Goal: Task Accomplishment & Management: Manage account settings

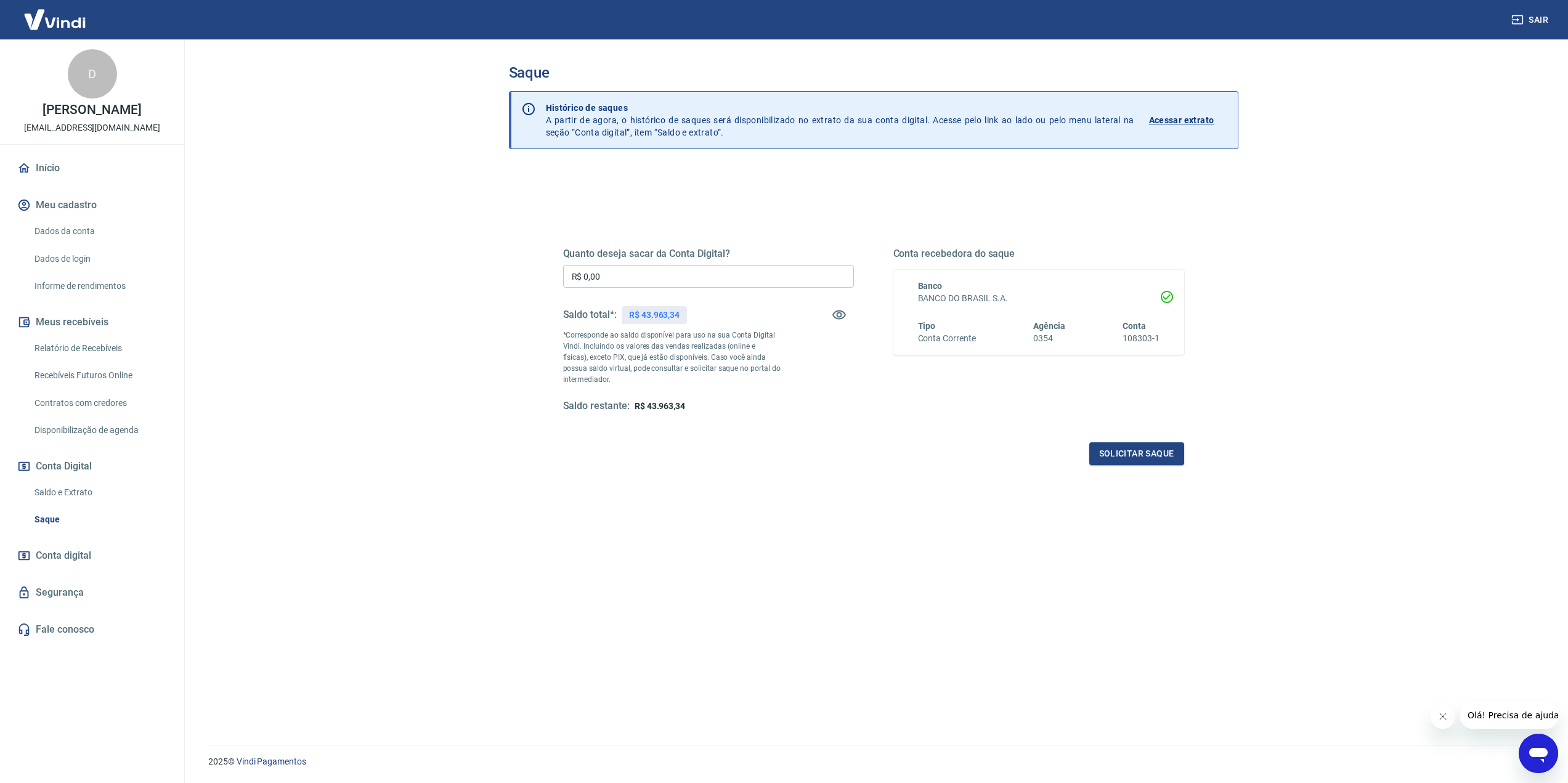
click at [671, 272] on input "R$ 0,00" at bounding box center [708, 276] width 291 height 23
type input "R$ 43.963,00"
click at [1131, 454] on button "Solicitar saque" at bounding box center [1136, 454] width 95 height 23
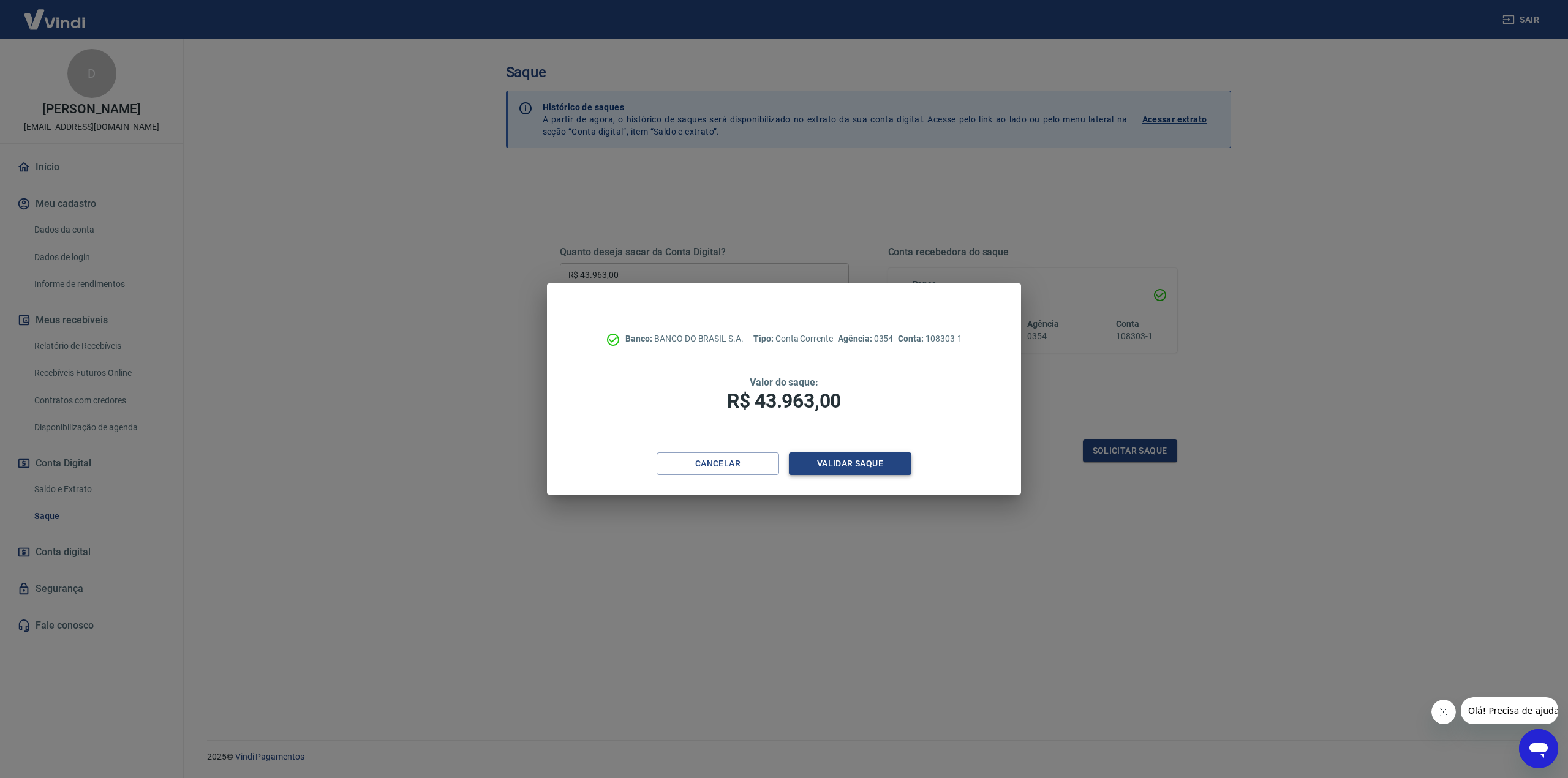
click at [857, 456] on button "Validar saque" at bounding box center [850, 464] width 123 height 23
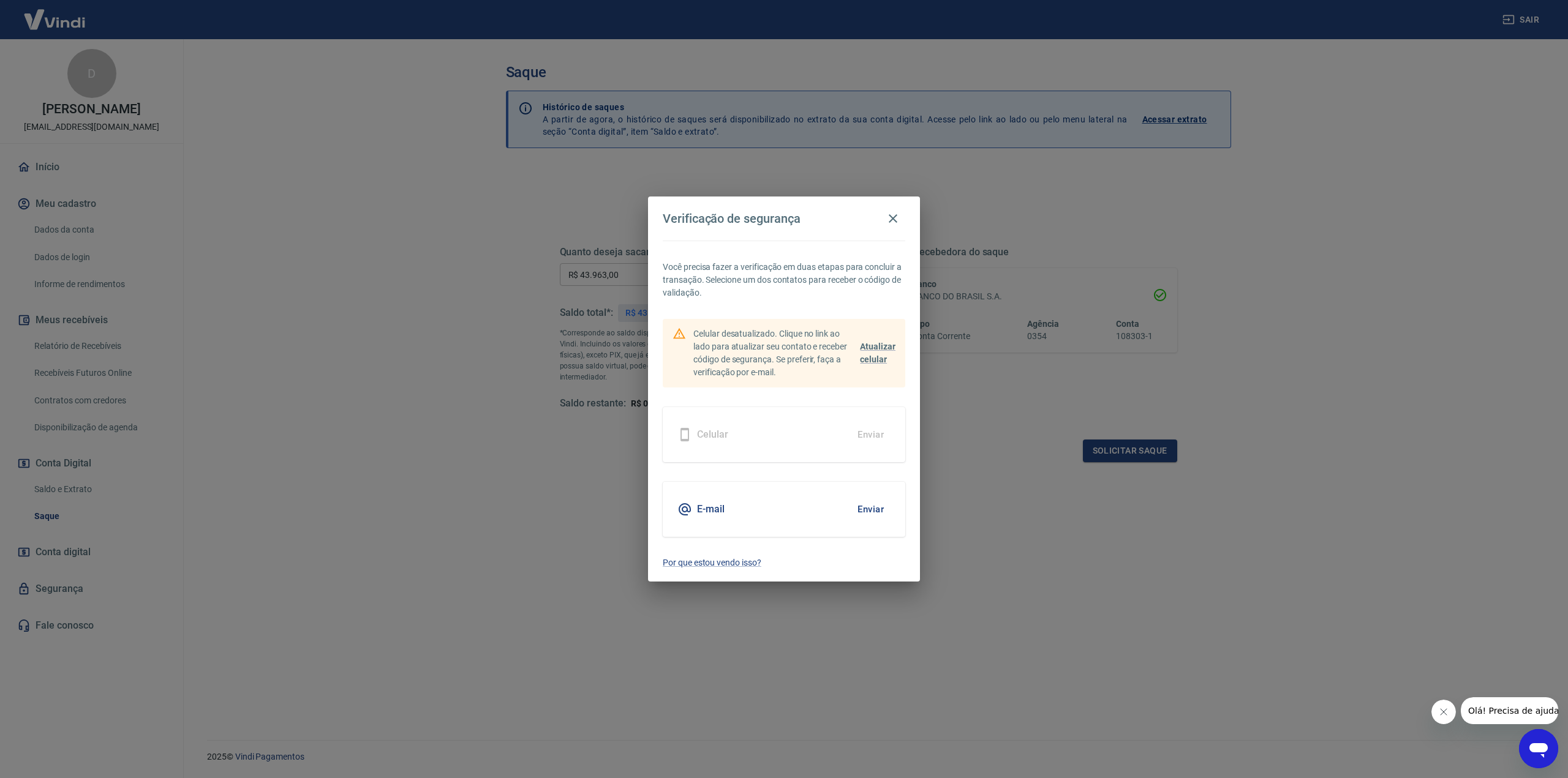
click at [866, 504] on button "Enviar" at bounding box center [871, 509] width 40 height 26
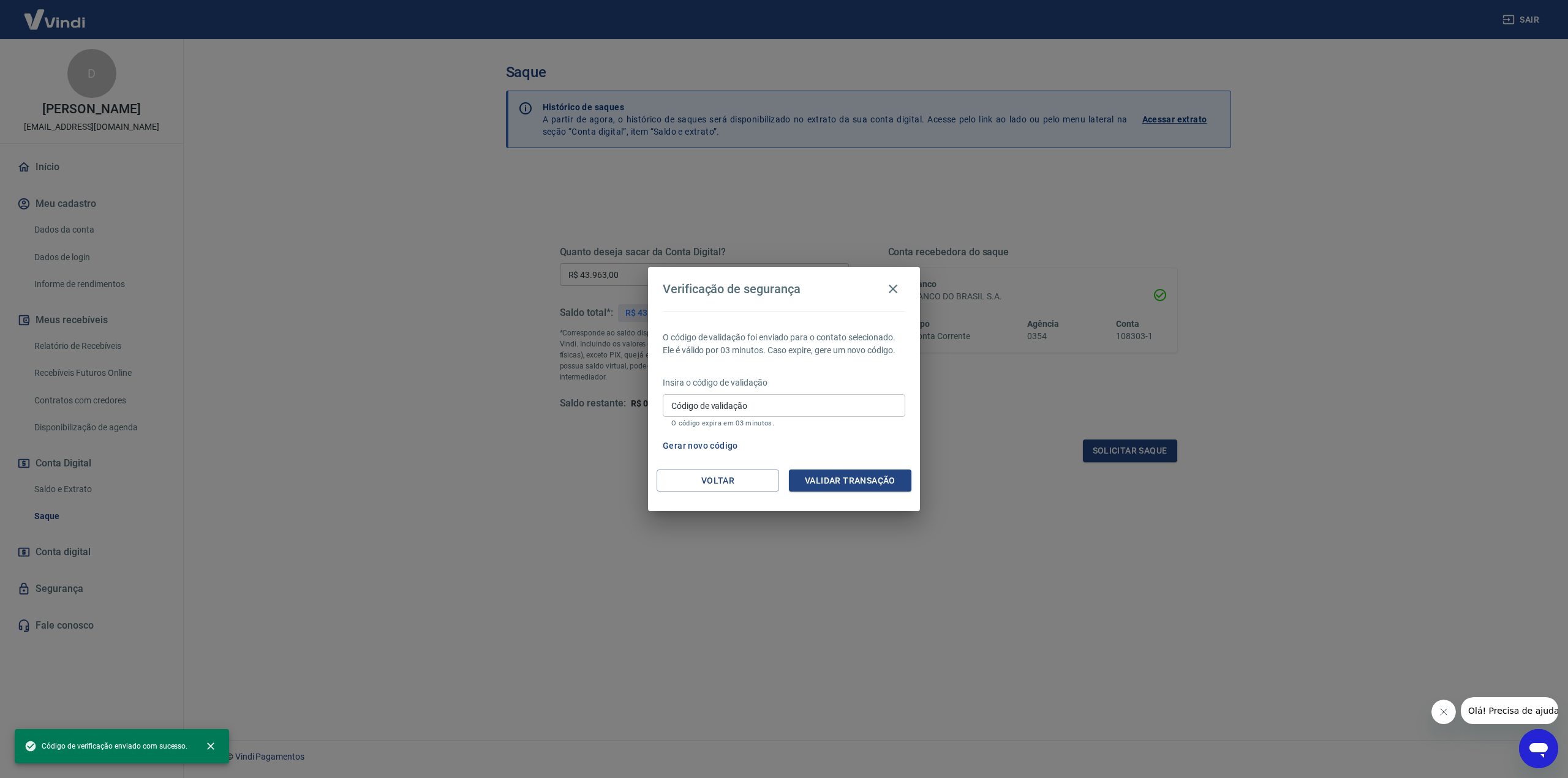
click at [798, 400] on input "Código de validação" at bounding box center [784, 406] width 243 height 23
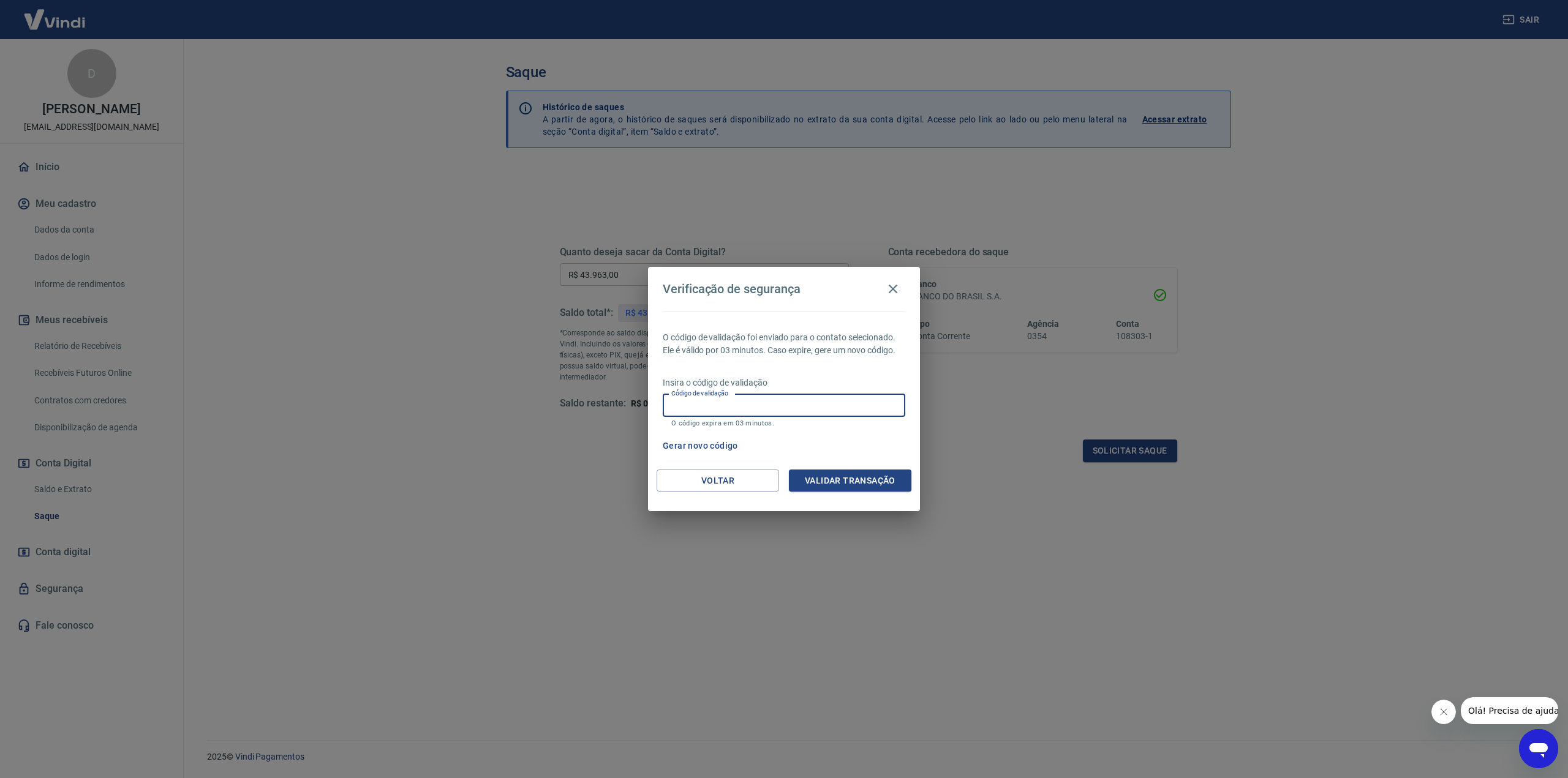
paste input "274819"
type input "274819"
click at [863, 482] on button "Validar transação" at bounding box center [850, 481] width 123 height 23
